Goal: Task Accomplishment & Management: Use online tool/utility

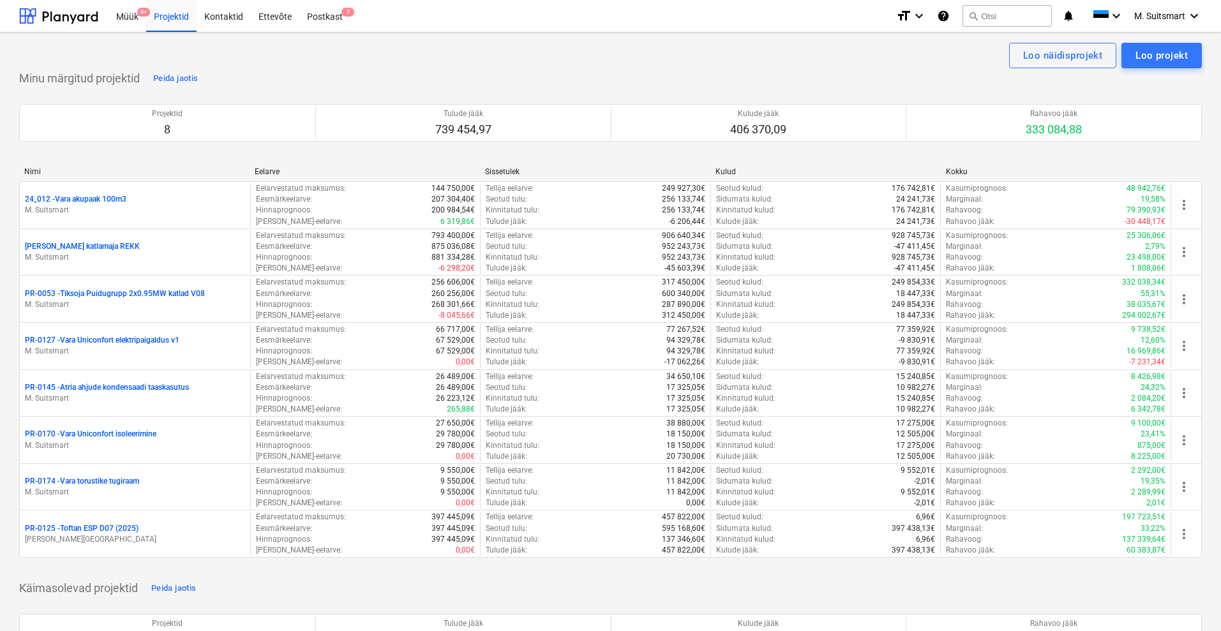
click at [542, 72] on div "Minu märgitud projektid Peida jaotis Projektid 8 Tulude jääk 739 454,97 Kulude …" at bounding box center [610, 320] width 1183 height 505
click at [636, 89] on div "Projektid 8 Tulude jääk 739 454,97 Kulude jääk 406 370,09 Rahavoo jääk 333 084,…" at bounding box center [610, 123] width 1183 height 68
click at [581, 65] on div "Loo näidisprojekt Loo projekt" at bounding box center [610, 56] width 1183 height 26
click at [133, 12] on div "Müük 9+" at bounding box center [127, 15] width 38 height 33
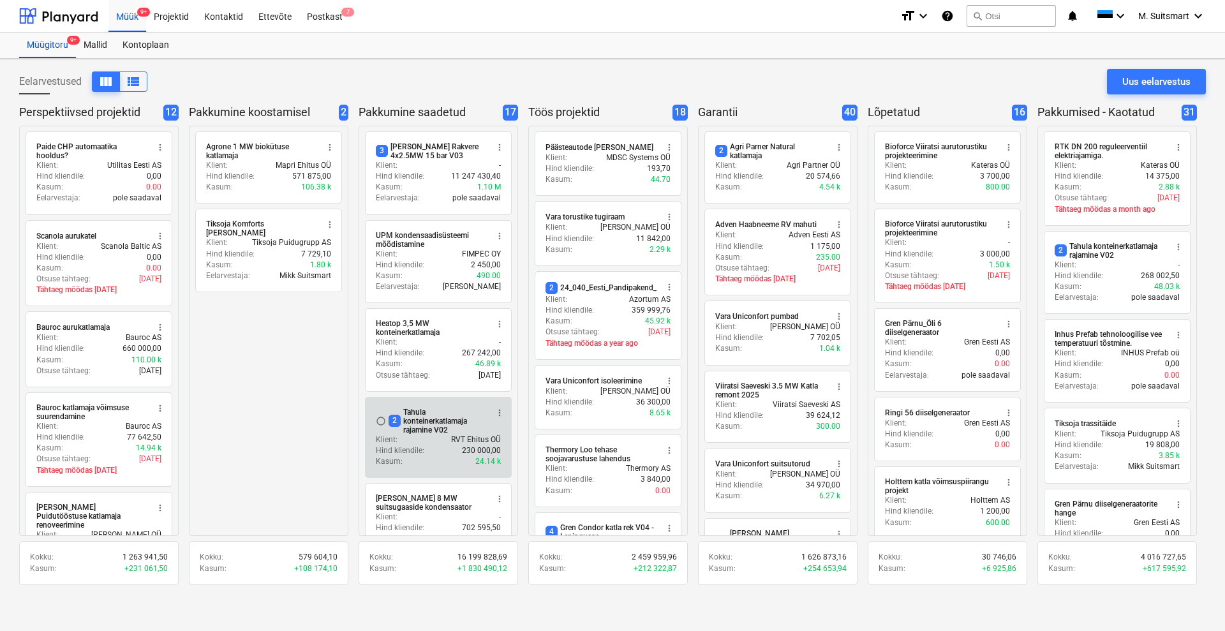
click at [407, 410] on div "2 Tahula konteinerkatlamaja rajamine V02" at bounding box center [438, 421] width 98 height 27
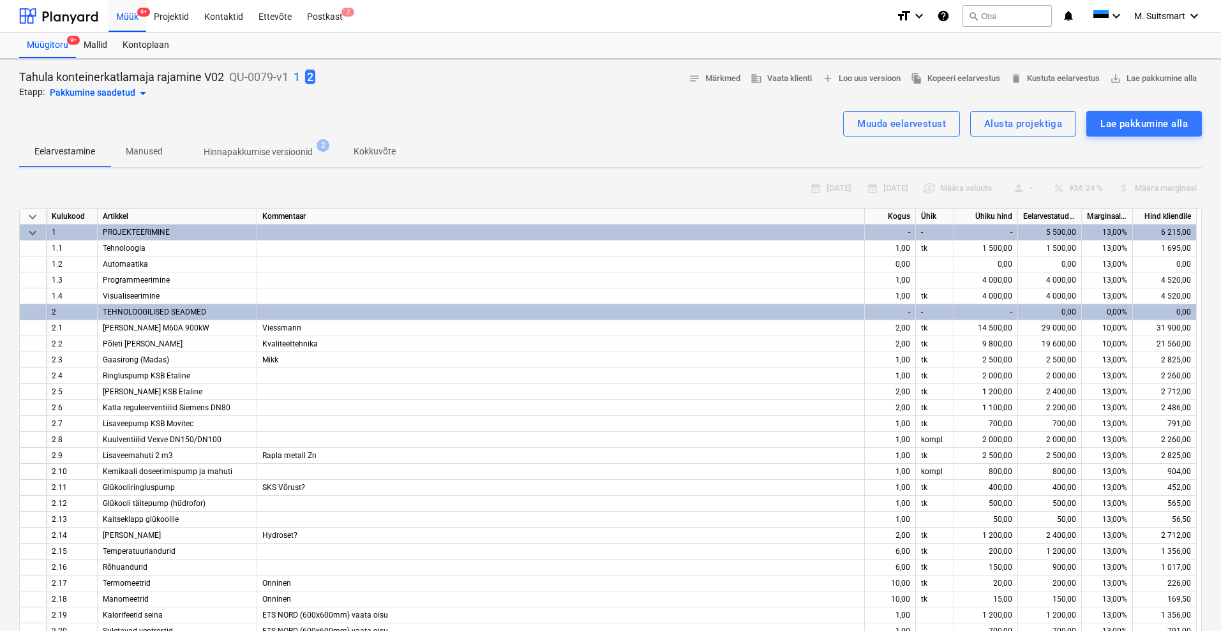
type textarea "x"
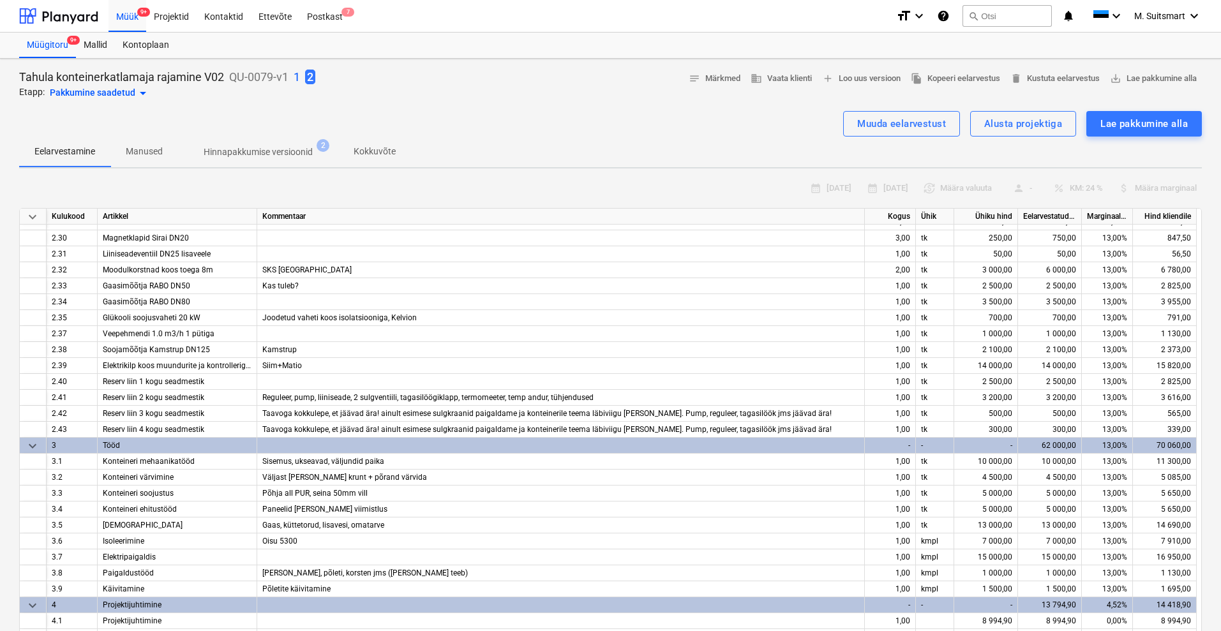
scroll to position [597, 0]
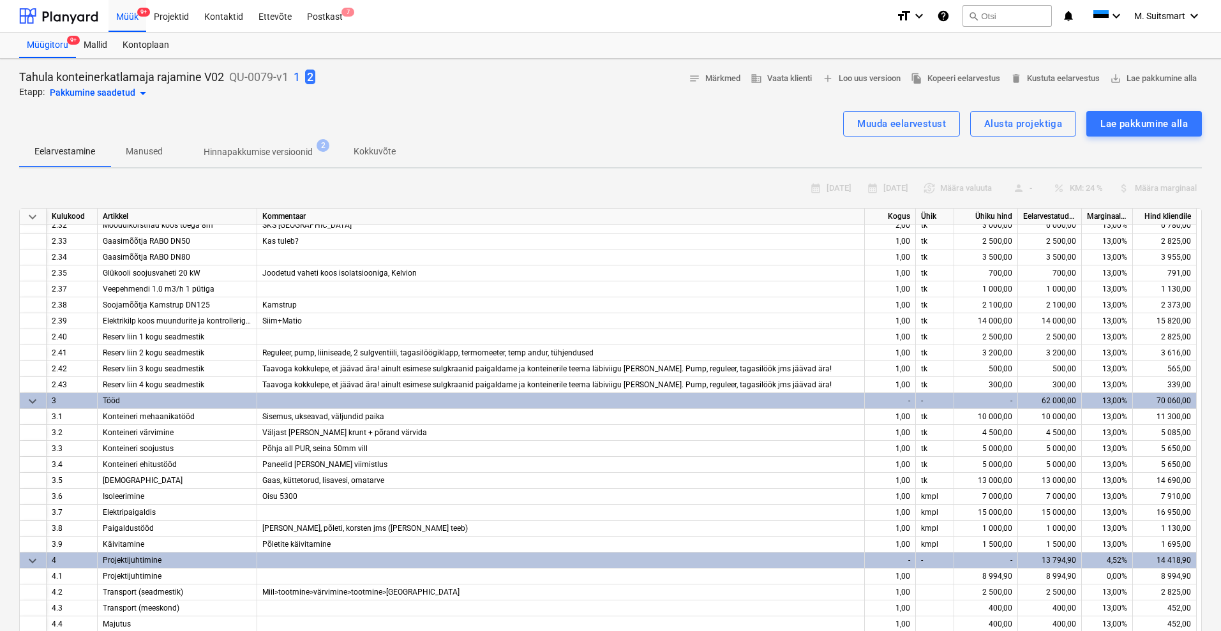
click at [580, 121] on div "Muuda eelarvestust Alusta projektiga Lae pakkumine alla" at bounding box center [610, 124] width 1183 height 26
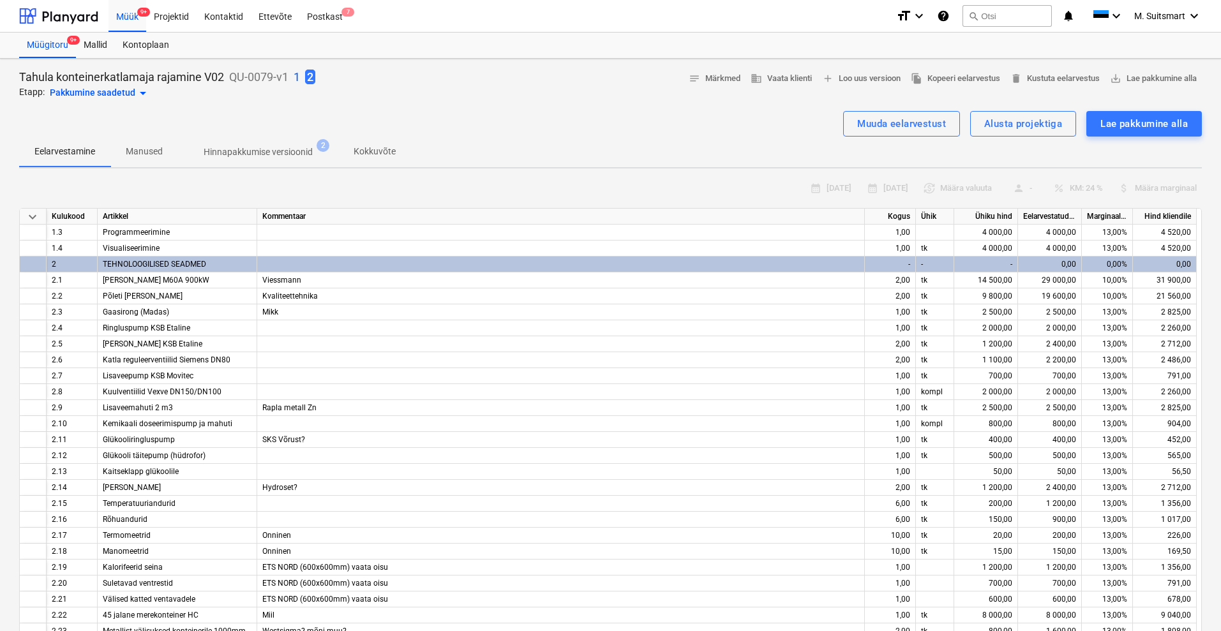
scroll to position [0, 0]
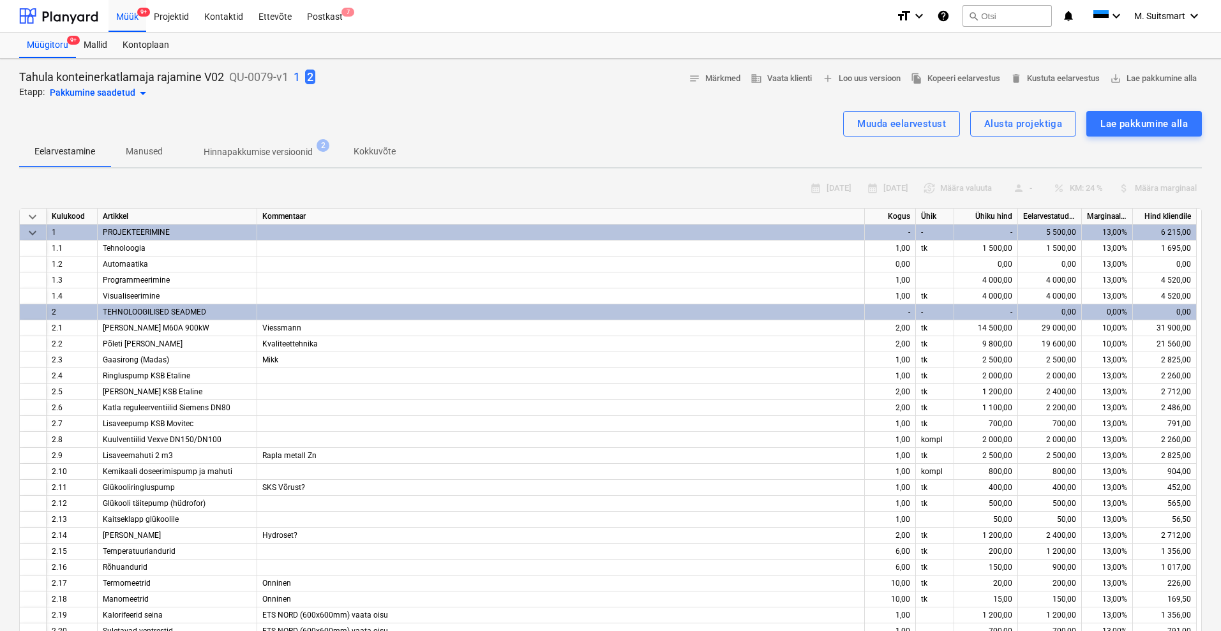
click at [555, 150] on div "Eelarvestamine Manused Hinnapakkumise versioonid 2 Kokkuvõte" at bounding box center [610, 152] width 1183 height 31
click at [500, 121] on div "Muuda eelarvestust Alusta projektiga Lae pakkumine alla" at bounding box center [610, 124] width 1183 height 26
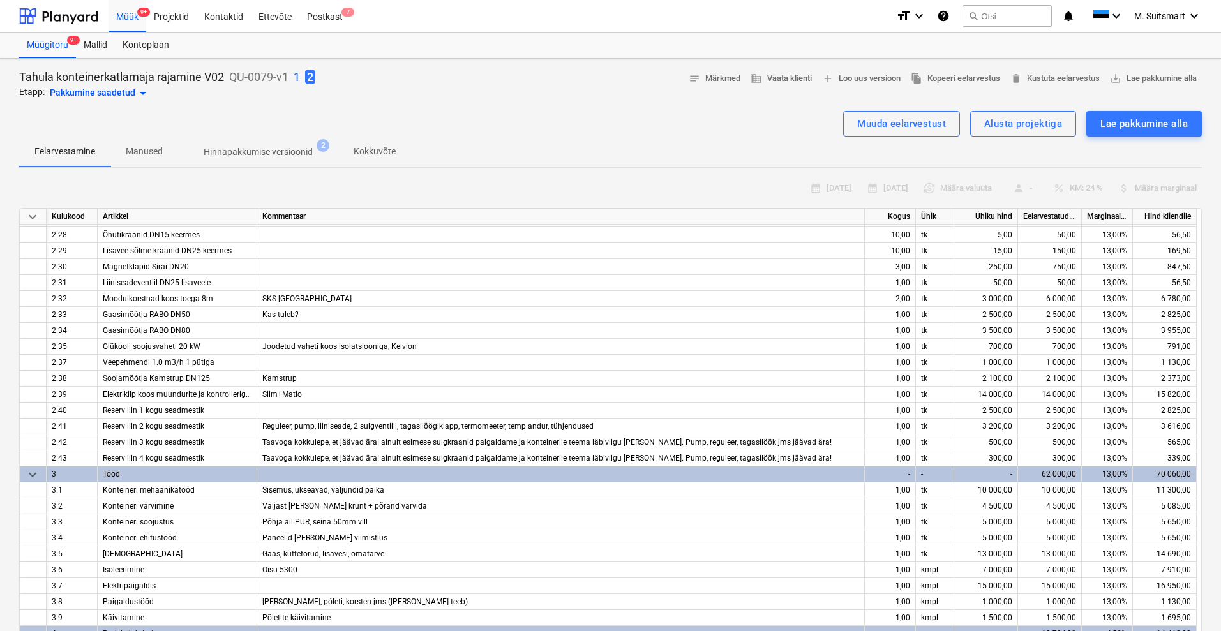
scroll to position [558, 0]
